Goal: Task Accomplishment & Management: Manage account settings

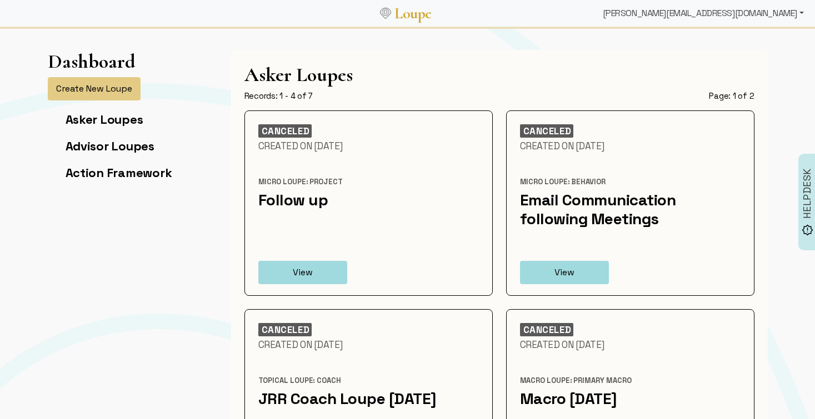
click at [742, 13] on div "[PERSON_NAME][EMAIL_ADDRESS][DOMAIN_NAME]" at bounding box center [703, 13] width 210 height 22
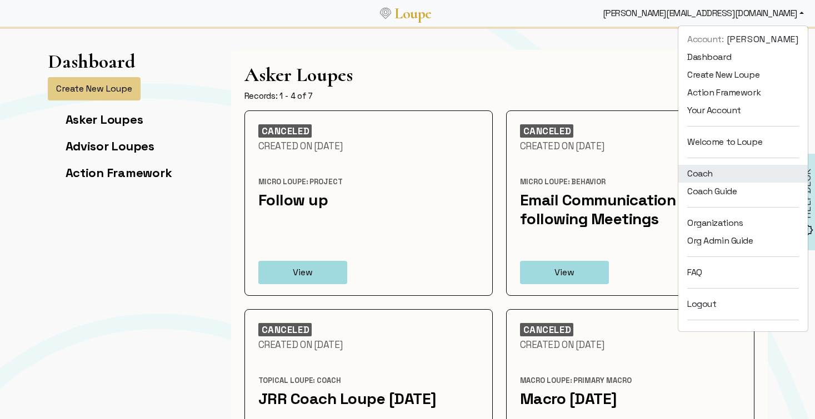
click at [720, 171] on link "Coach" at bounding box center [742, 174] width 129 height 18
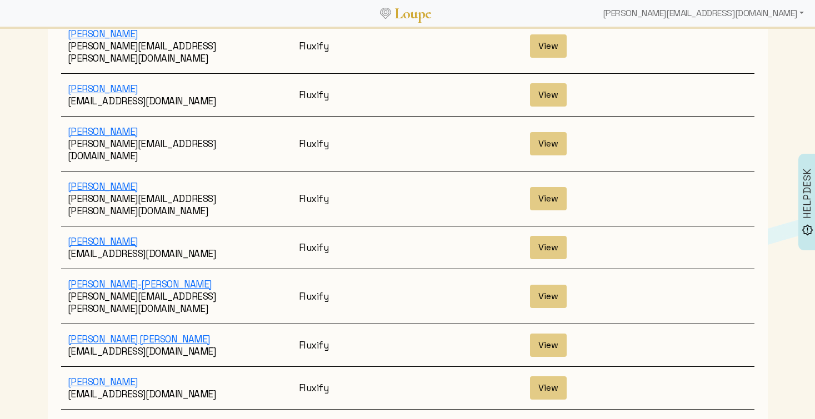
scroll to position [2008, 0]
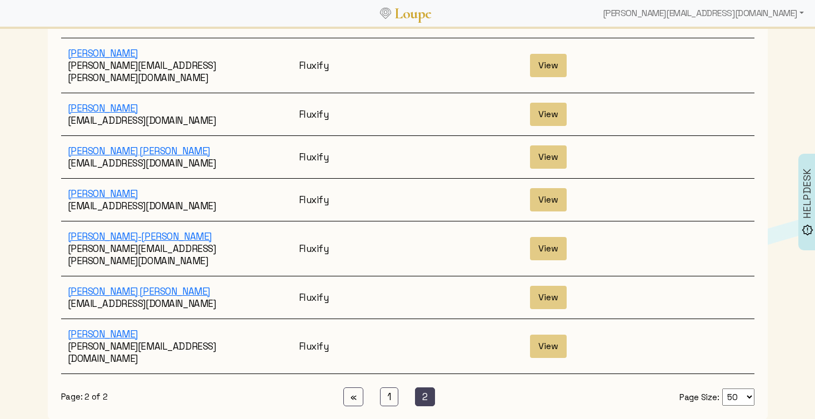
scroll to position [248, 0]
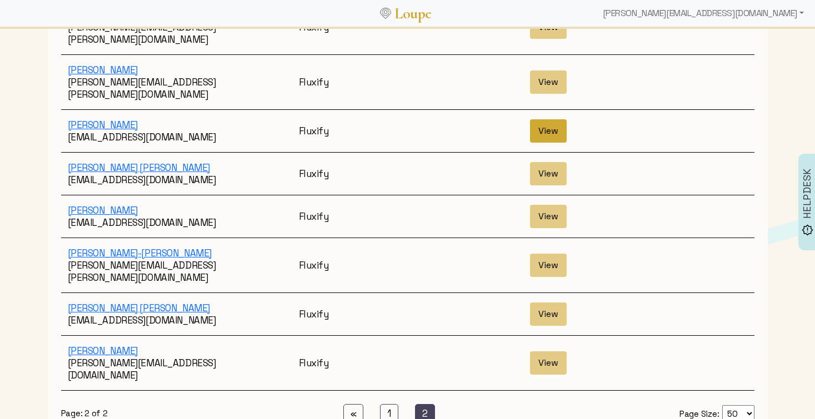
click at [554, 119] on button "View" at bounding box center [548, 130] width 37 height 23
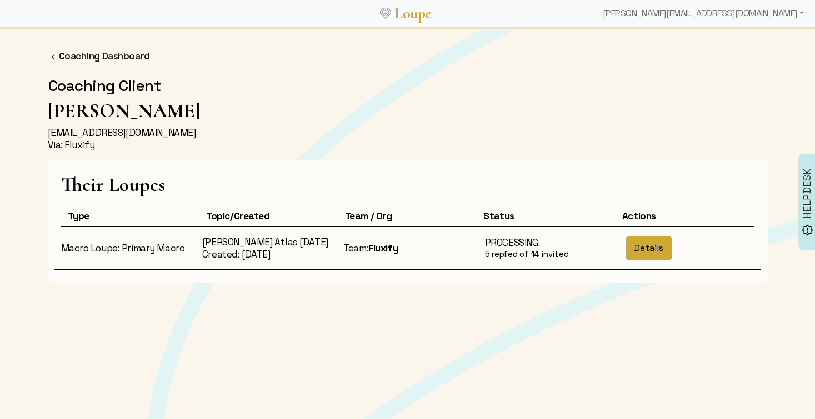
click at [649, 251] on button "Details" at bounding box center [649, 248] width 46 height 23
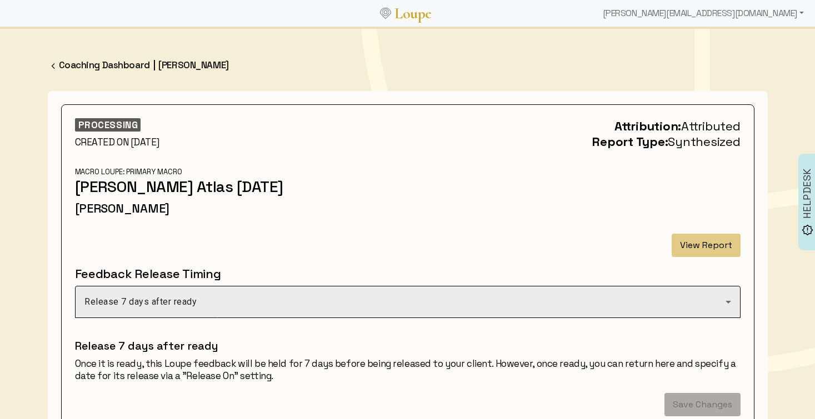
click at [526, 309] on div "Release 7 days after ready" at bounding box center [404, 301] width 641 height 13
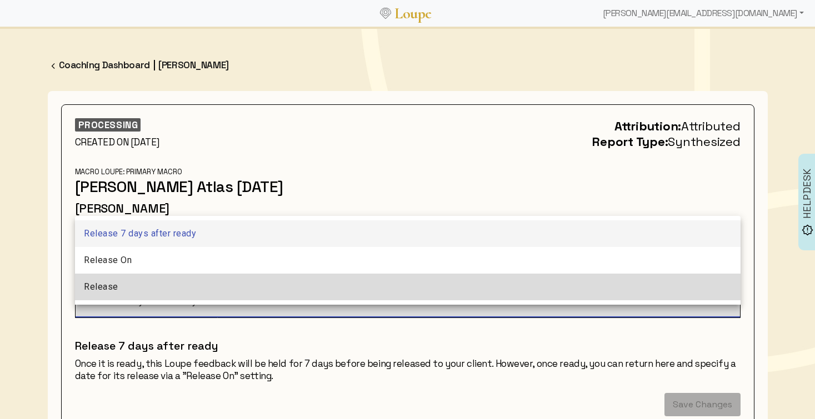
click at [479, 293] on mat-option "Release" at bounding box center [407, 287] width 665 height 27
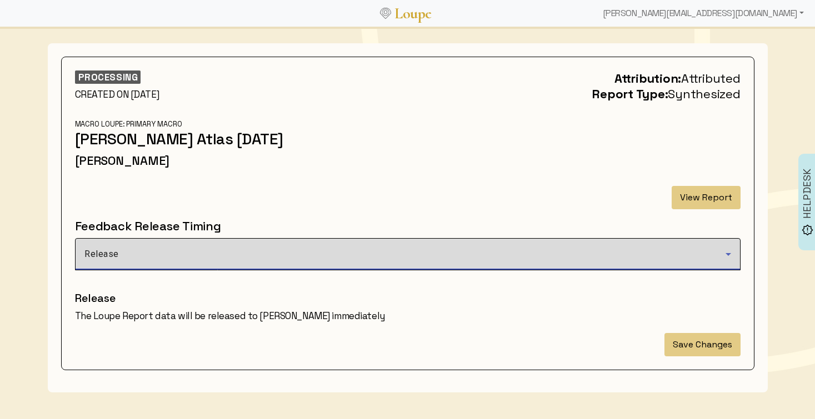
scroll to position [69, 0]
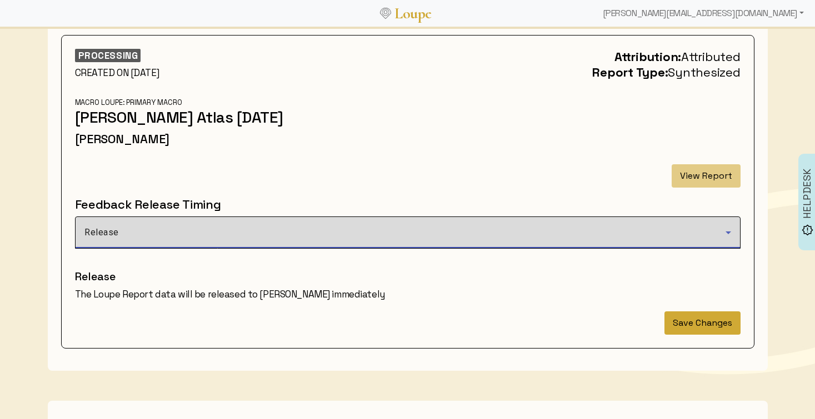
click at [700, 335] on button "Save Changes" at bounding box center [702, 323] width 76 height 23
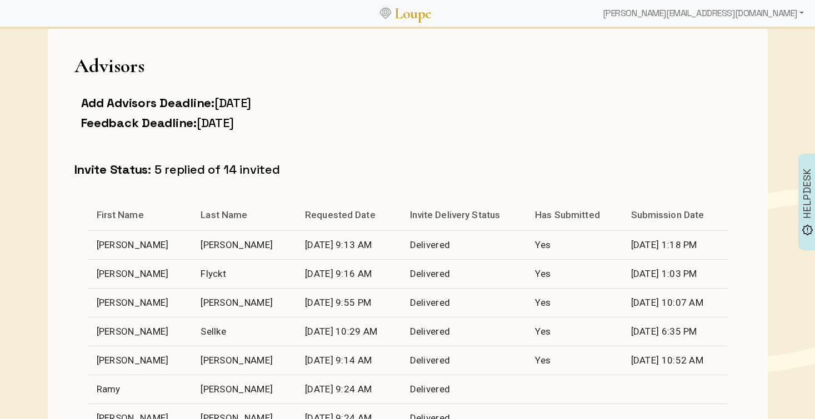
scroll to position [301, 0]
